Goal: Task Accomplishment & Management: Complete application form

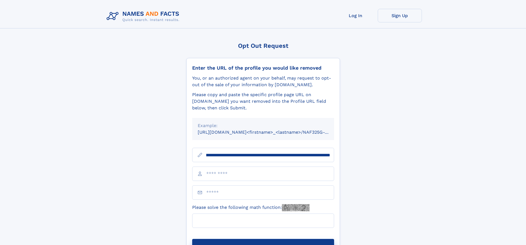
scroll to position [0, 59]
type input "**********"
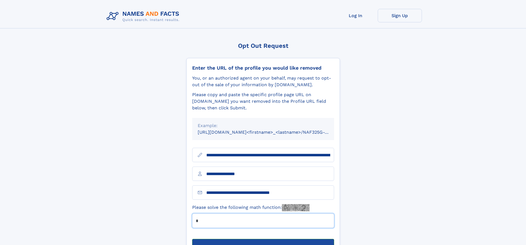
type input "*"
click at [263, 239] on button "Submit Opt Out Request" at bounding box center [263, 248] width 142 height 18
